Goal: Navigation & Orientation: Find specific page/section

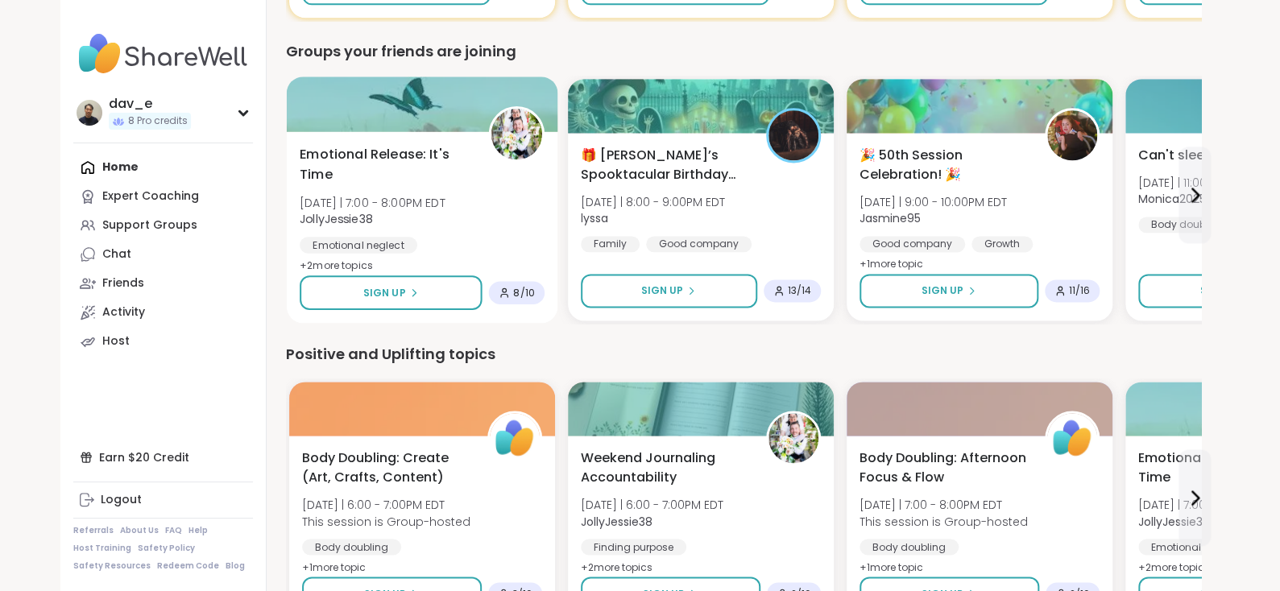
scroll to position [1046, 0]
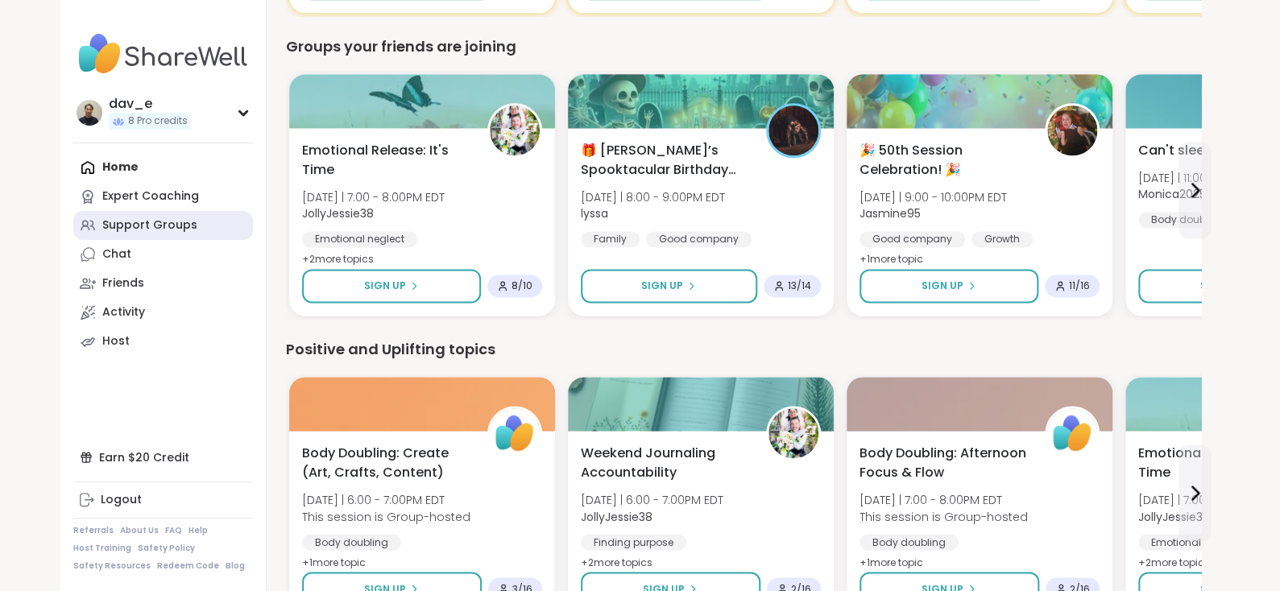
click at [122, 233] on div "Support Groups" at bounding box center [149, 226] width 95 height 16
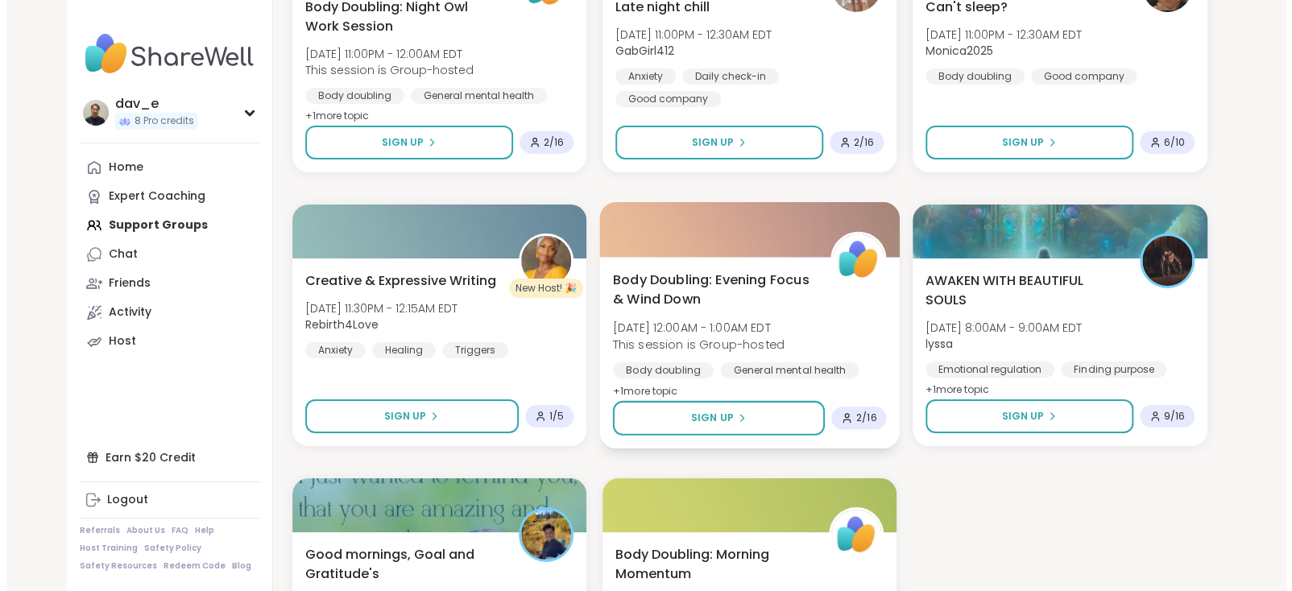
scroll to position [2739, 0]
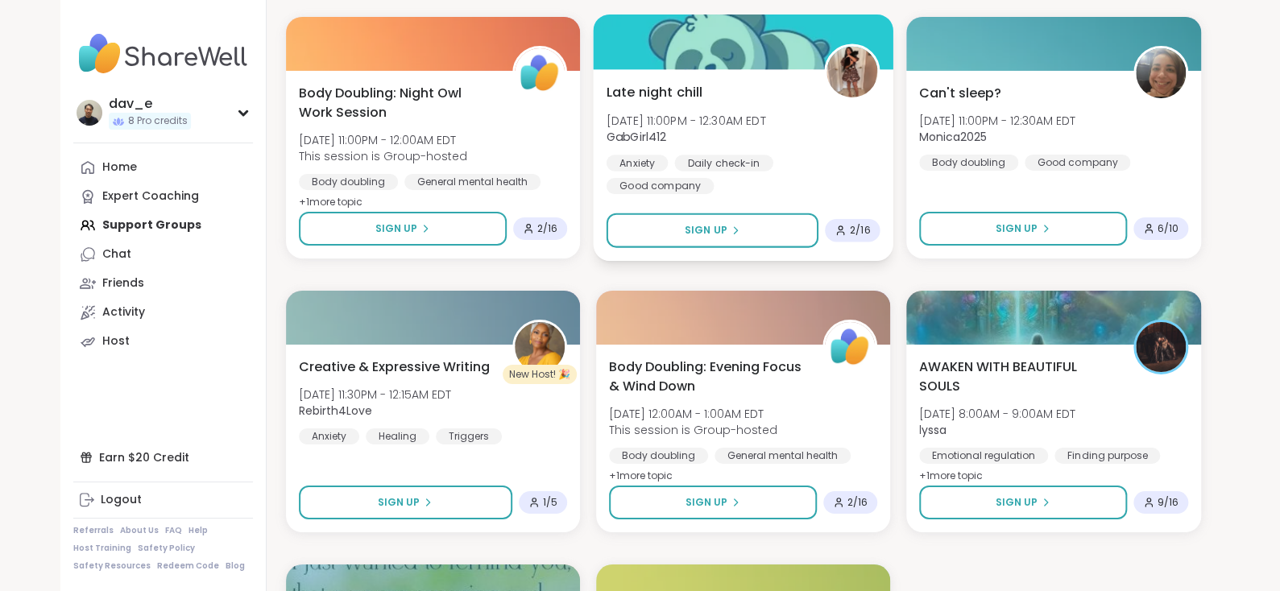
click at [744, 163] on div "Daily check-in" at bounding box center [723, 163] width 98 height 16
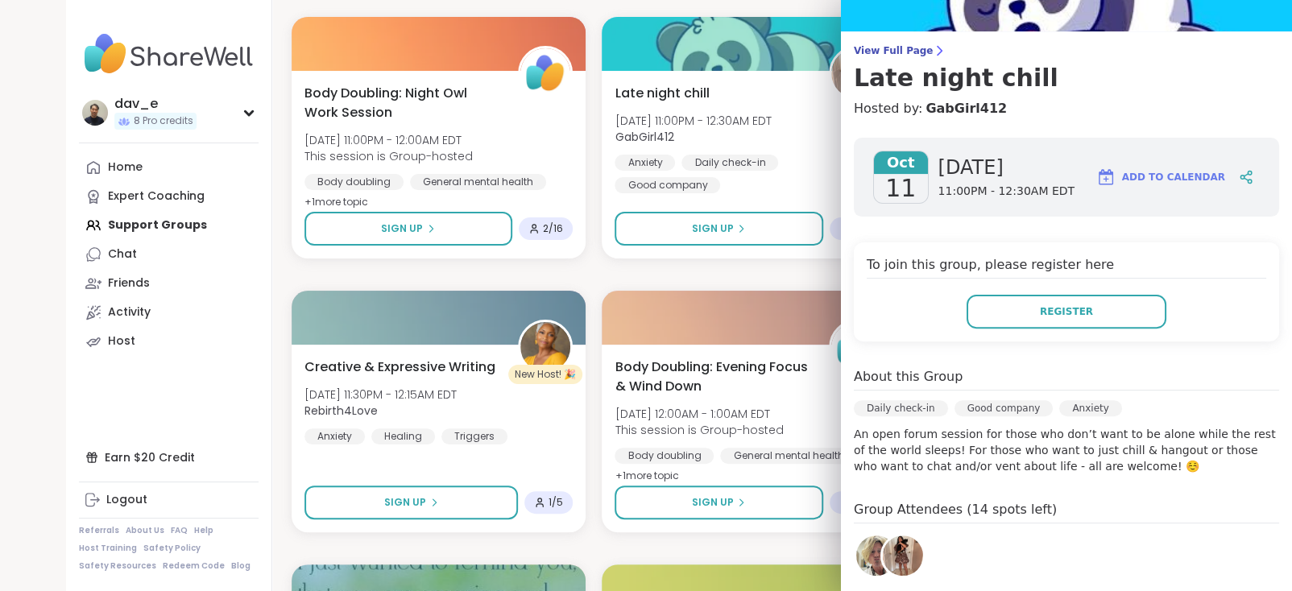
scroll to position [264, 0]
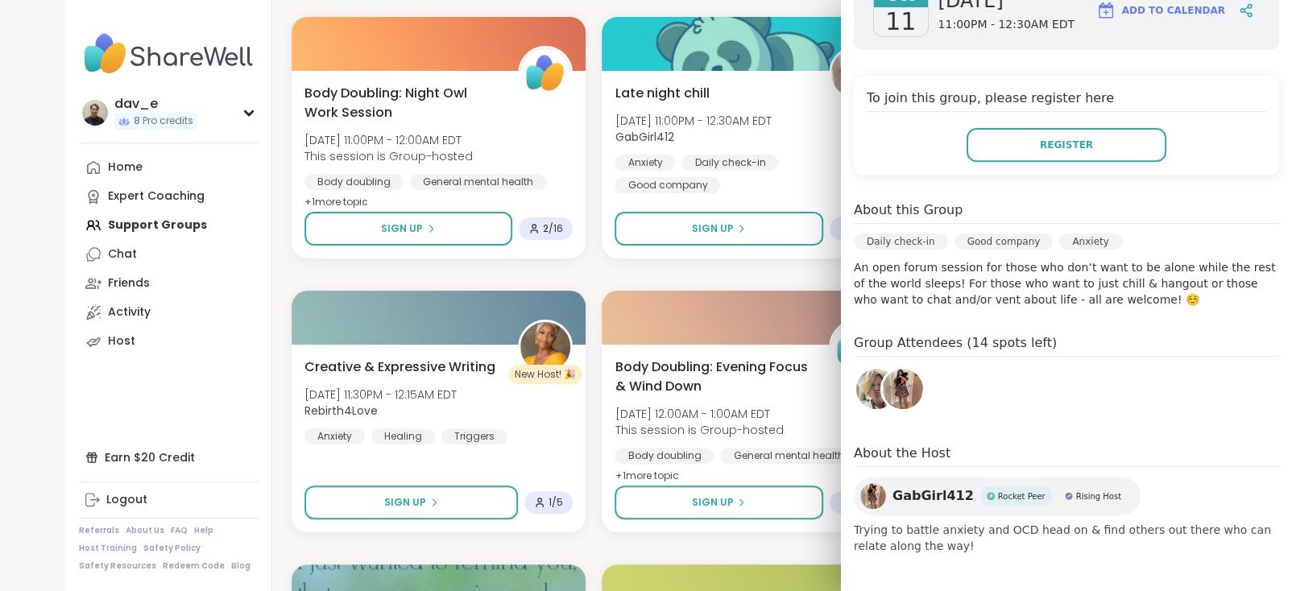
click at [856, 395] on img at bounding box center [876, 389] width 40 height 40
click at [890, 391] on img at bounding box center [903, 389] width 40 height 40
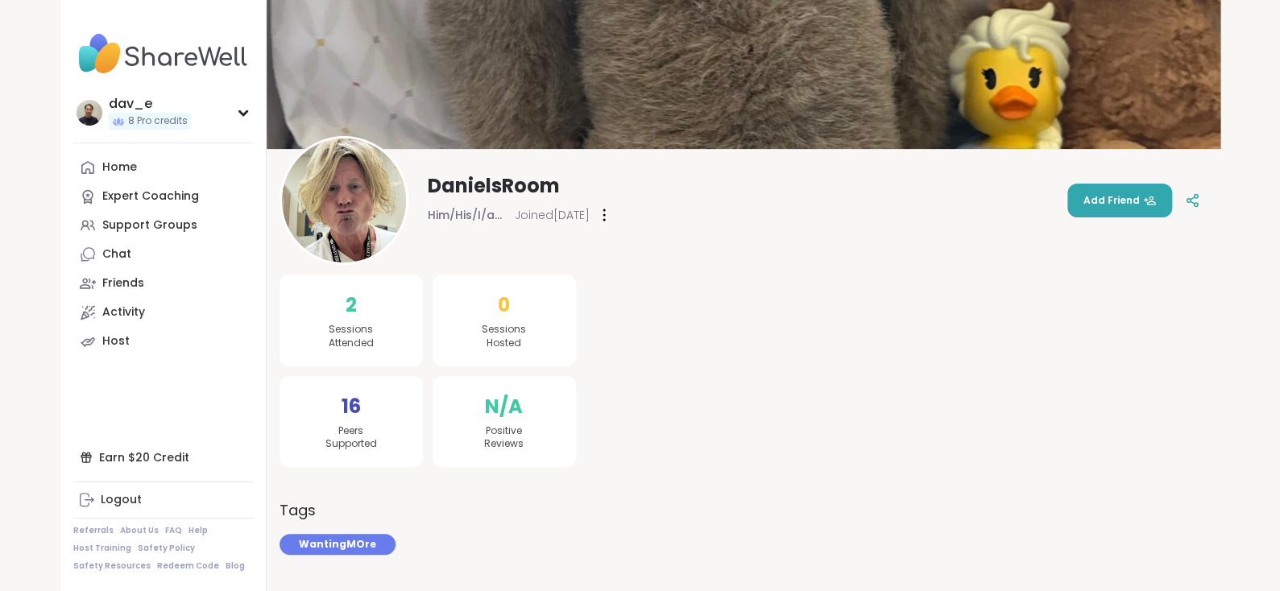
scroll to position [14, 0]
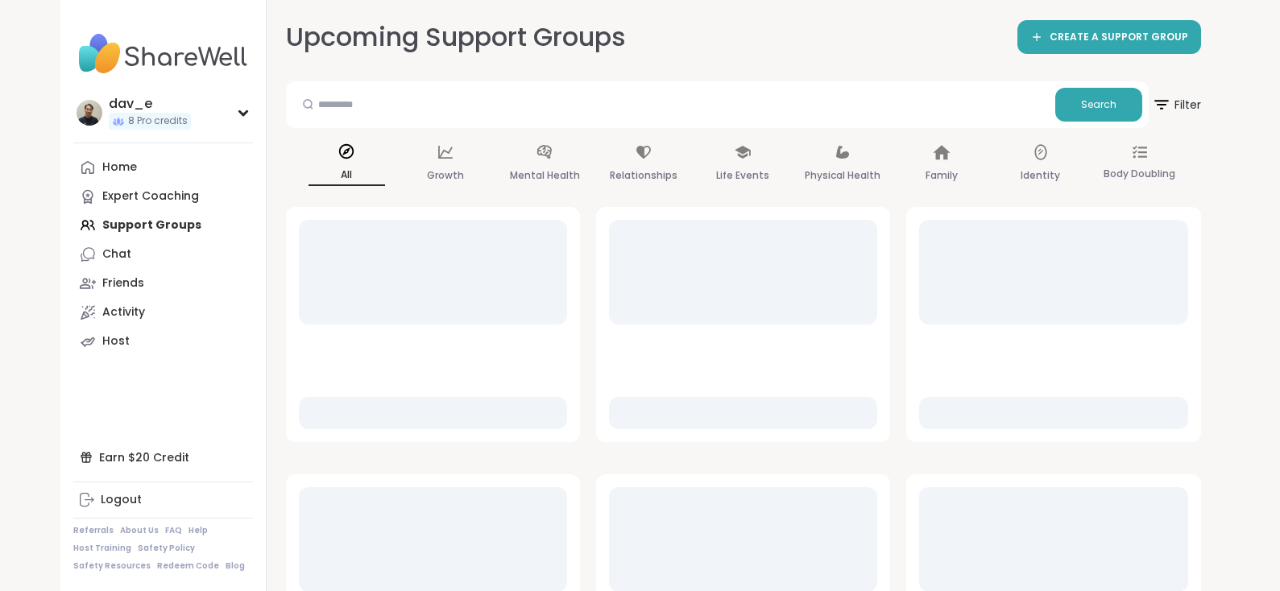
scroll to position [16, 0]
